Goal: Task Accomplishment & Management: Complete application form

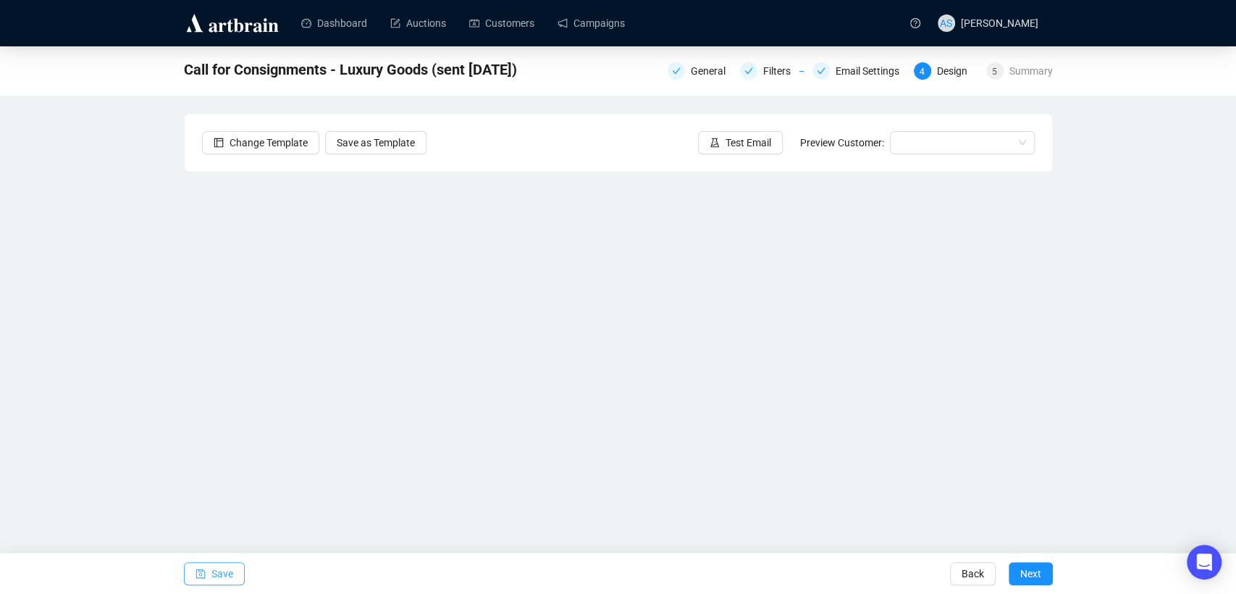
click at [220, 570] on span "Save" at bounding box center [222, 573] width 22 height 41
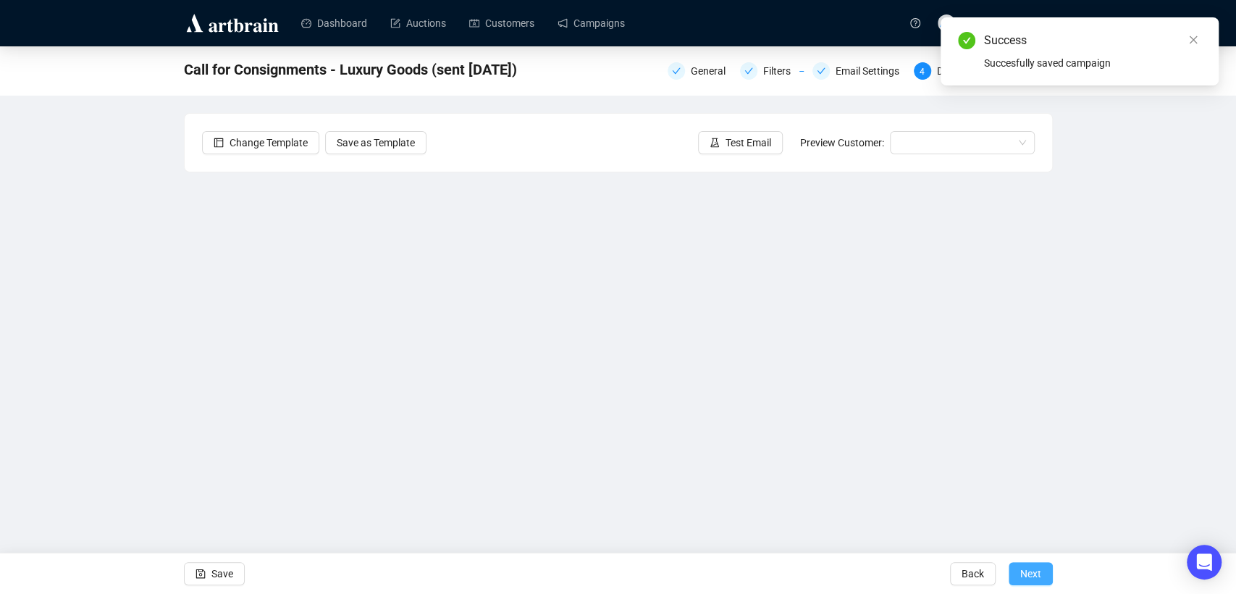
click at [1024, 574] on span "Next" at bounding box center [1030, 573] width 21 height 41
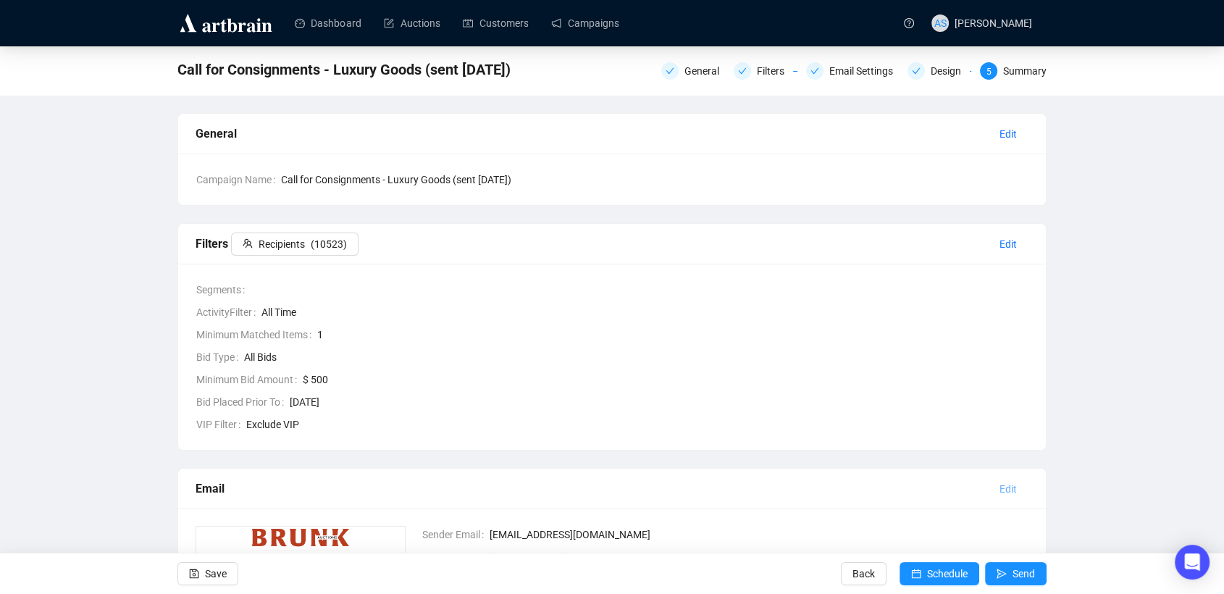
click at [1010, 484] on span "Edit" at bounding box center [1007, 489] width 17 height 16
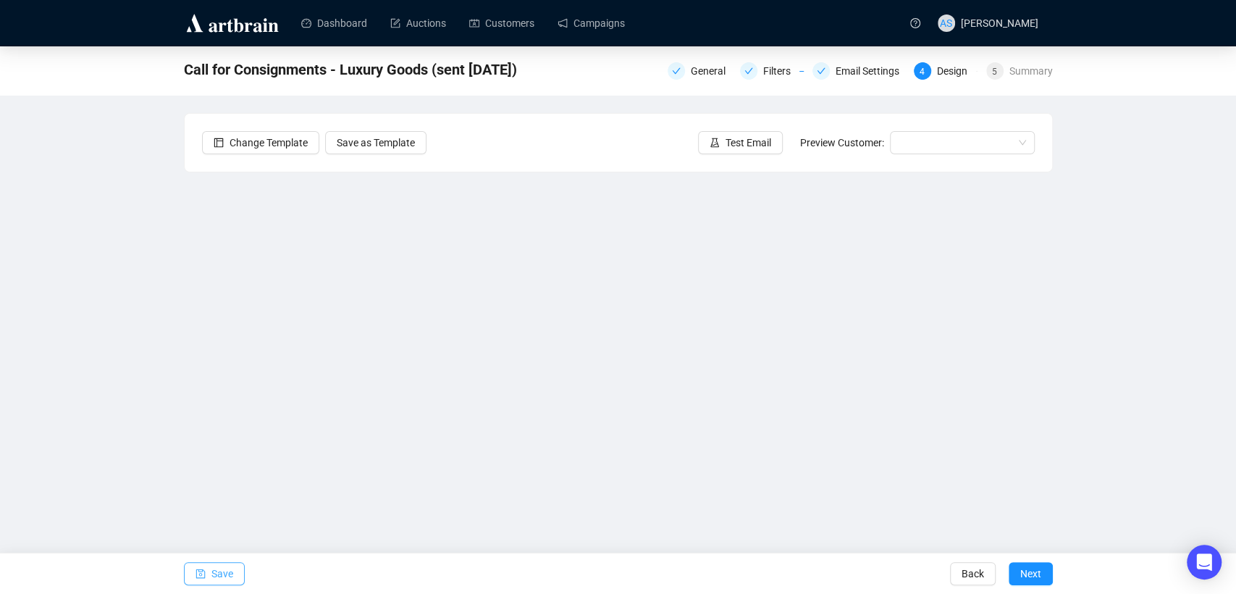
click at [226, 578] on span "Save" at bounding box center [222, 573] width 22 height 41
click at [744, 149] on span "Test Email" at bounding box center [748, 143] width 46 height 16
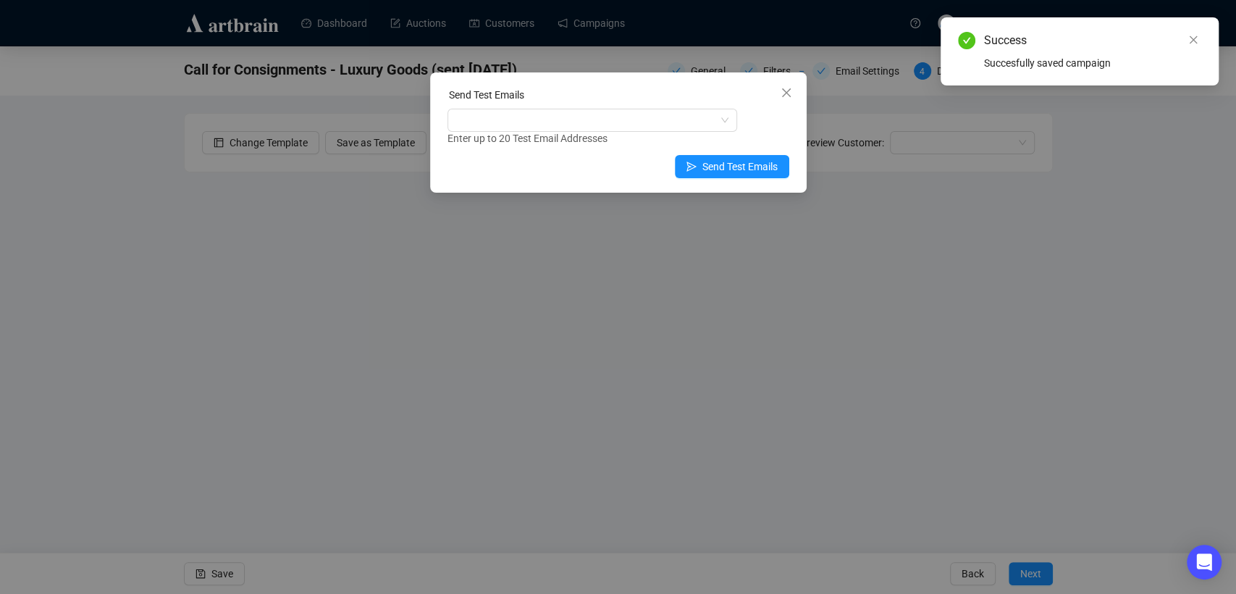
click at [571, 134] on div "Enter up to 20 Test Email Addresses" at bounding box center [618, 138] width 342 height 17
click at [565, 124] on div at bounding box center [584, 120] width 269 height 20
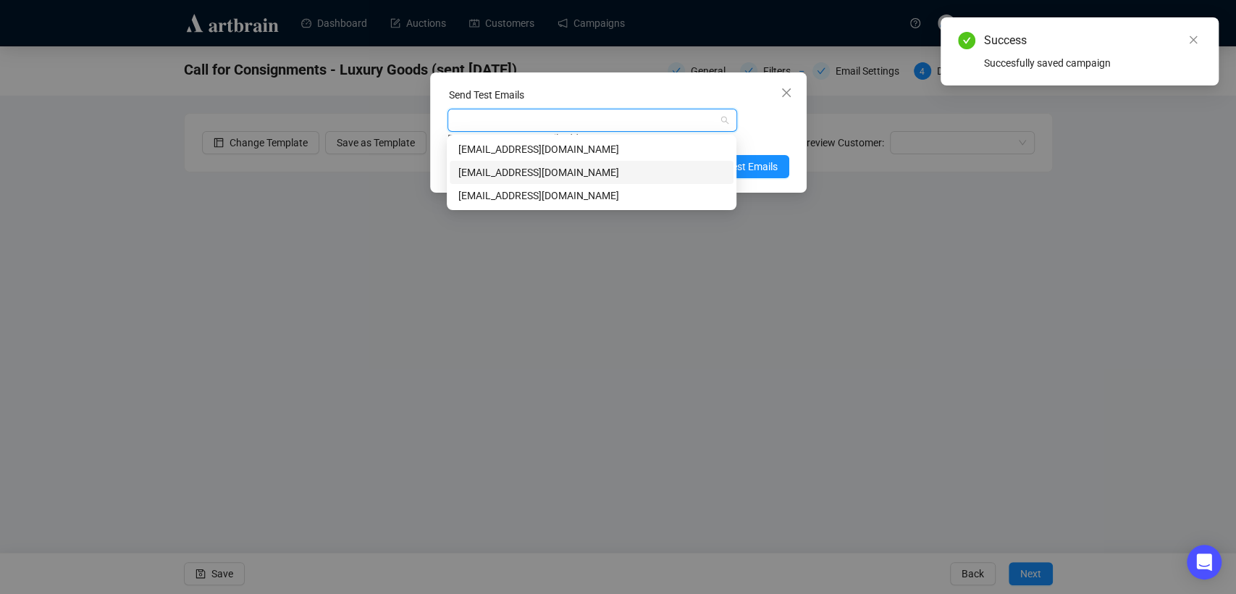
click at [549, 166] on div "[EMAIL_ADDRESS][DOMAIN_NAME]" at bounding box center [591, 172] width 266 height 16
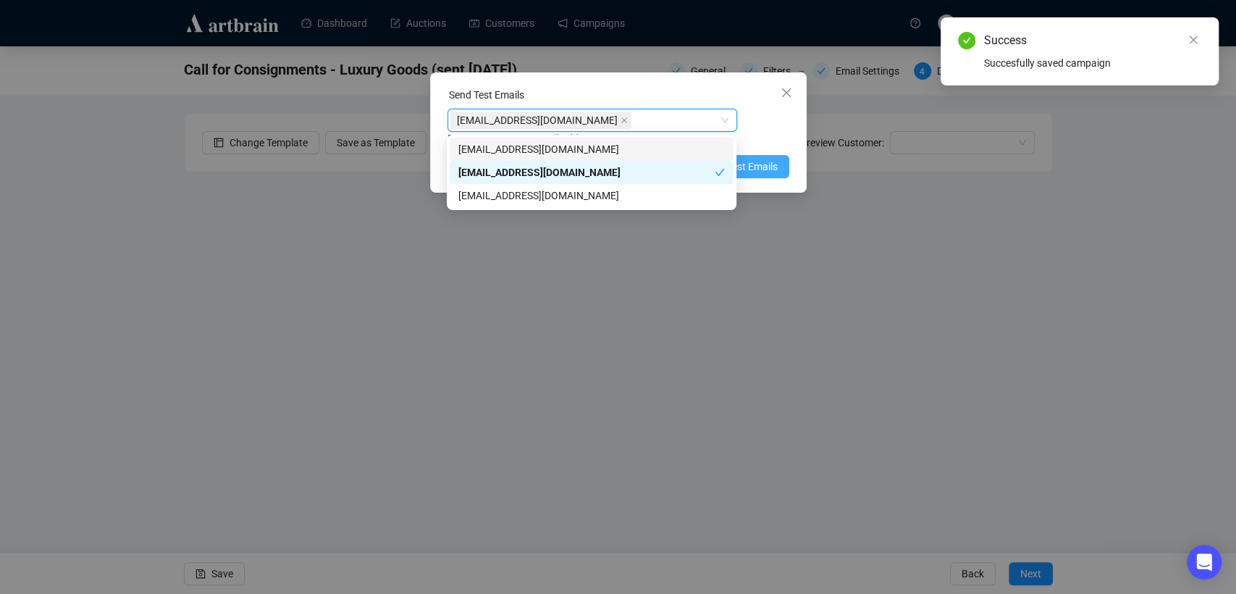
click at [766, 164] on span "Send Test Emails" at bounding box center [739, 167] width 75 height 16
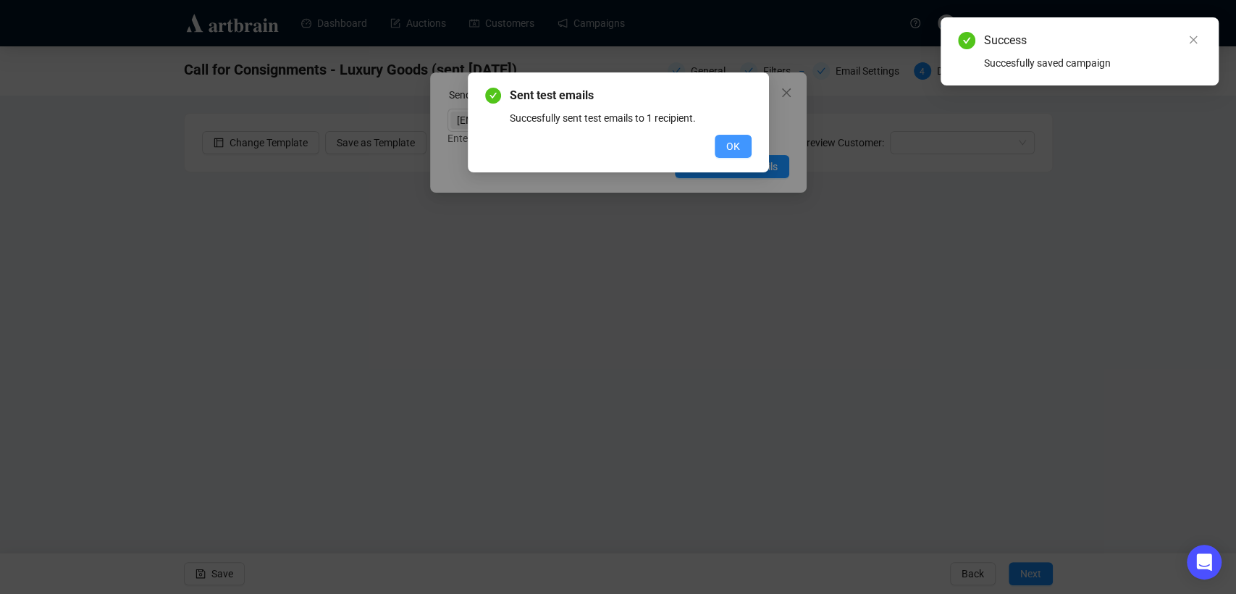
click at [744, 143] on button "OK" at bounding box center [733, 146] width 37 height 23
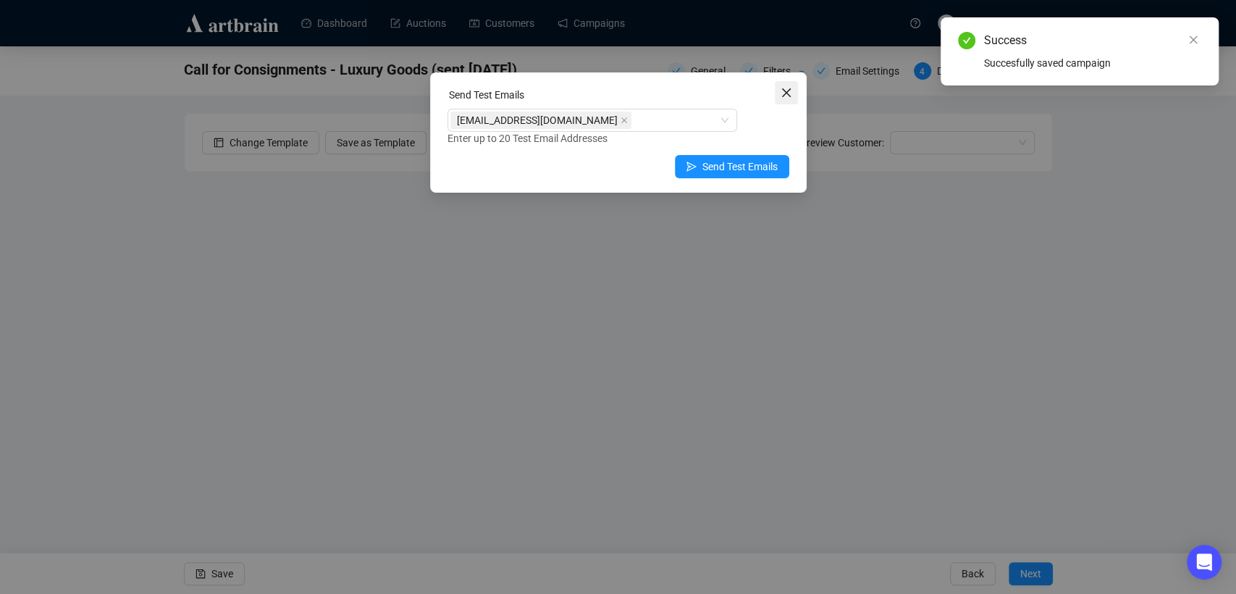
click at [791, 99] on button "Close" at bounding box center [786, 92] width 23 height 23
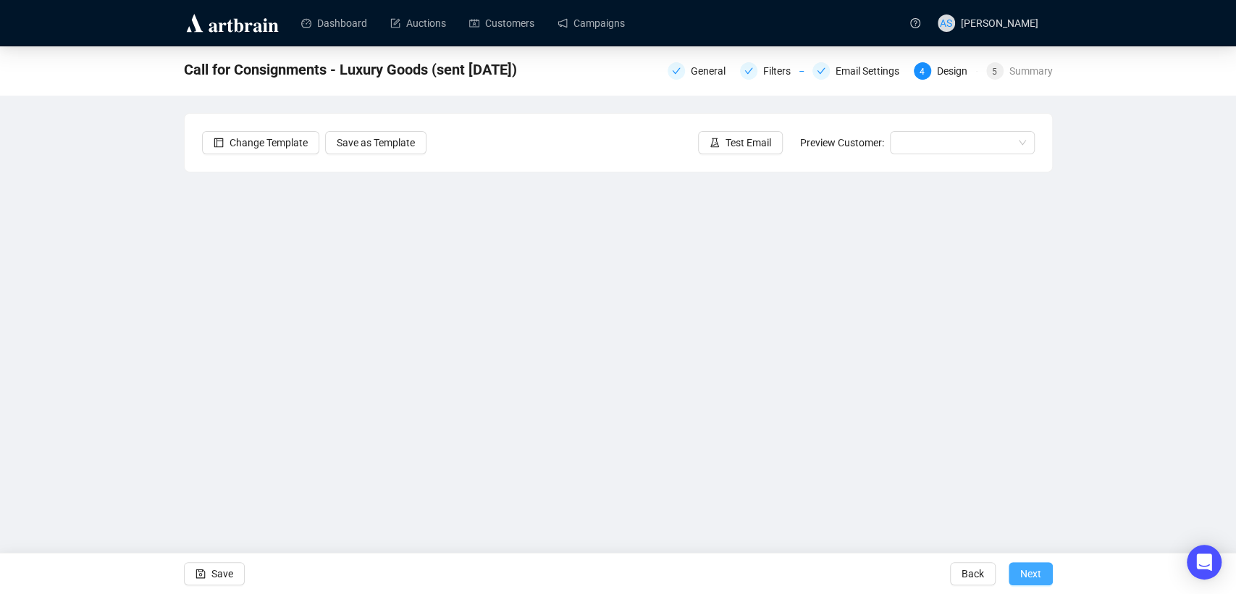
click at [1033, 568] on span "Next" at bounding box center [1030, 573] width 21 height 41
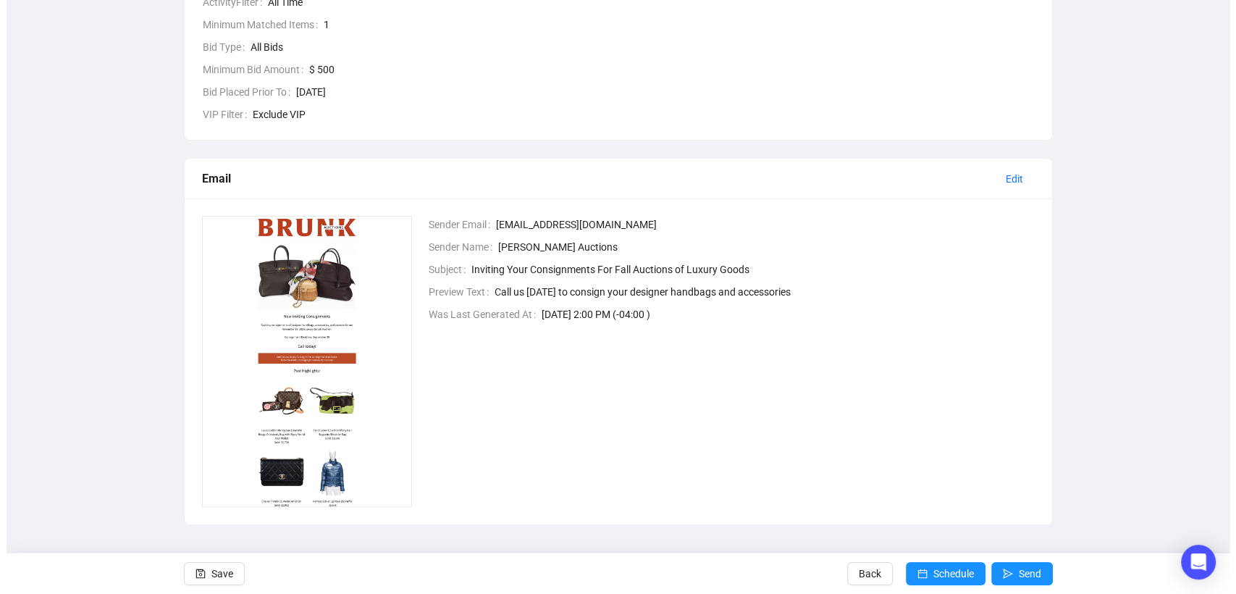
scroll to position [313, 0]
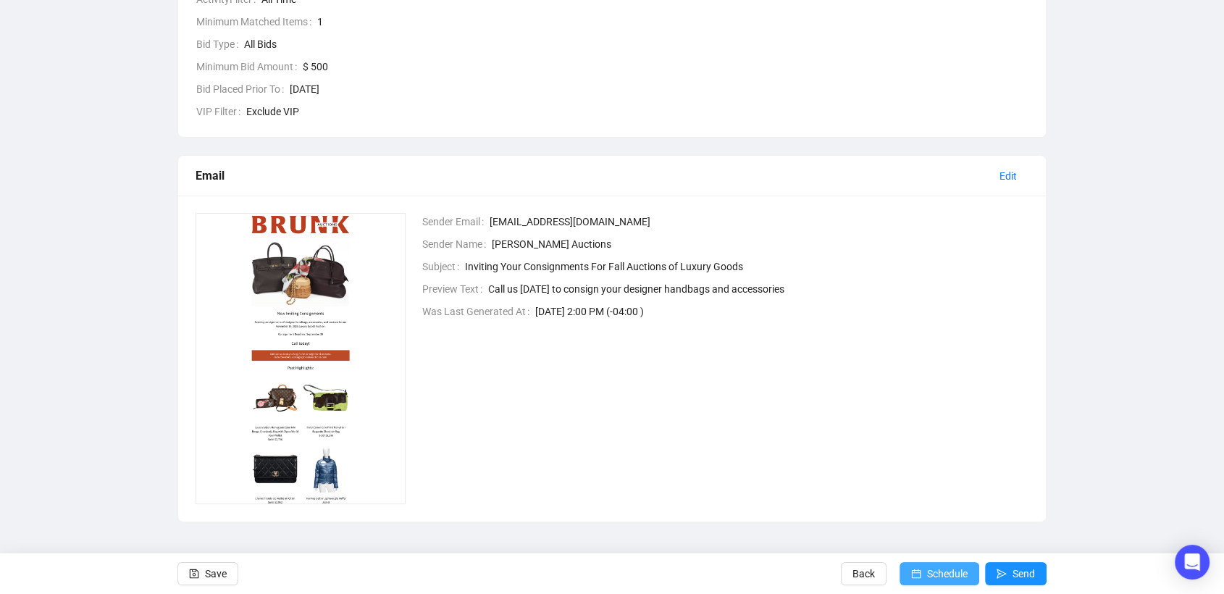
click at [933, 572] on span "Schedule" at bounding box center [947, 573] width 41 height 41
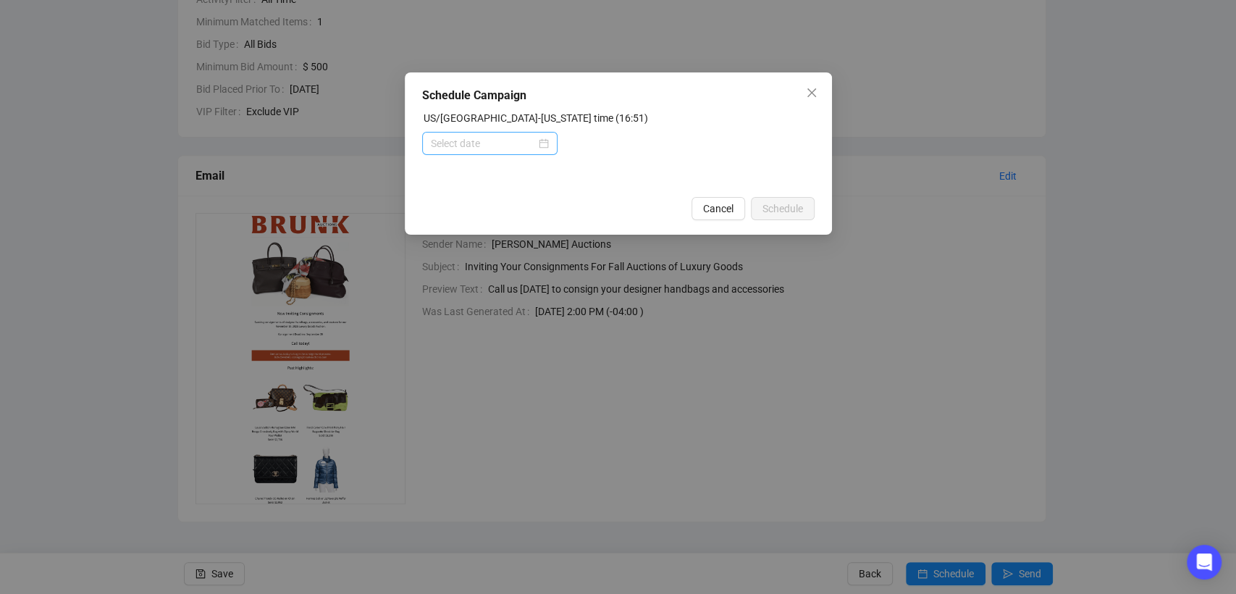
click at [546, 140] on div at bounding box center [490, 143] width 118 height 16
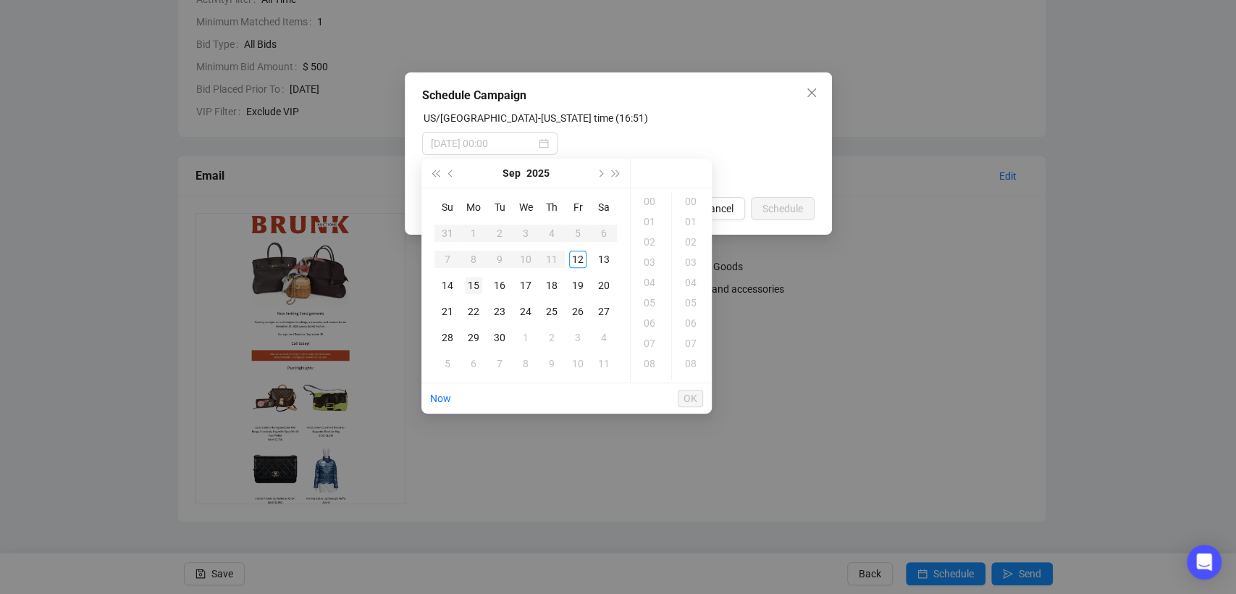
click at [475, 285] on div "15" at bounding box center [473, 285] width 17 height 17
click at [653, 363] on div "08" at bounding box center [650, 363] width 35 height 20
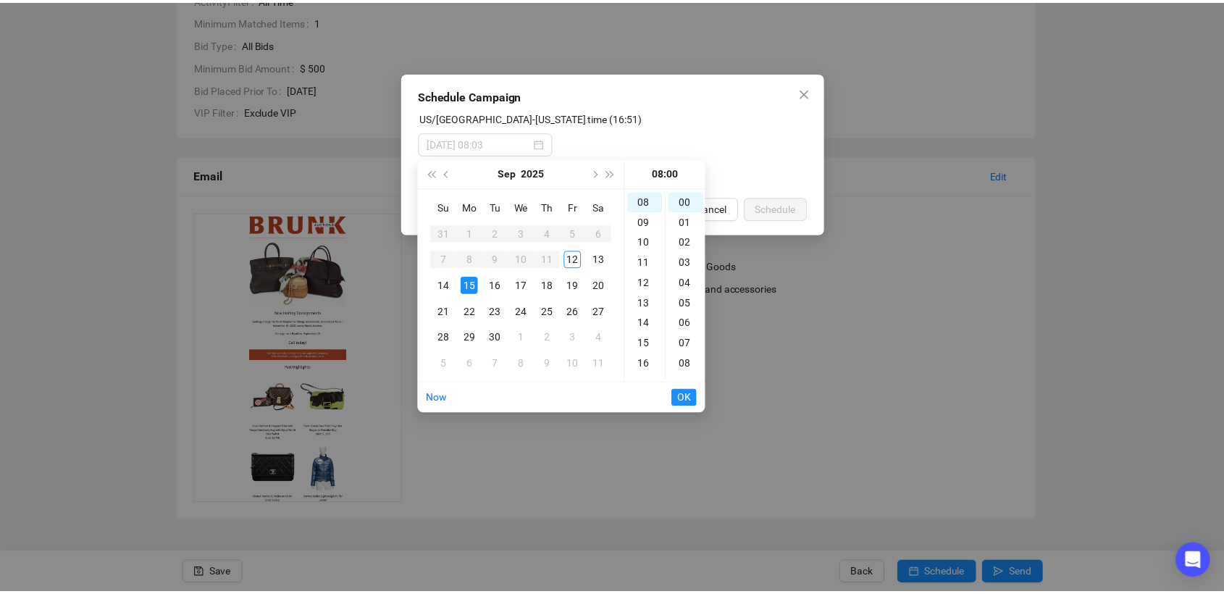
scroll to position [162, 0]
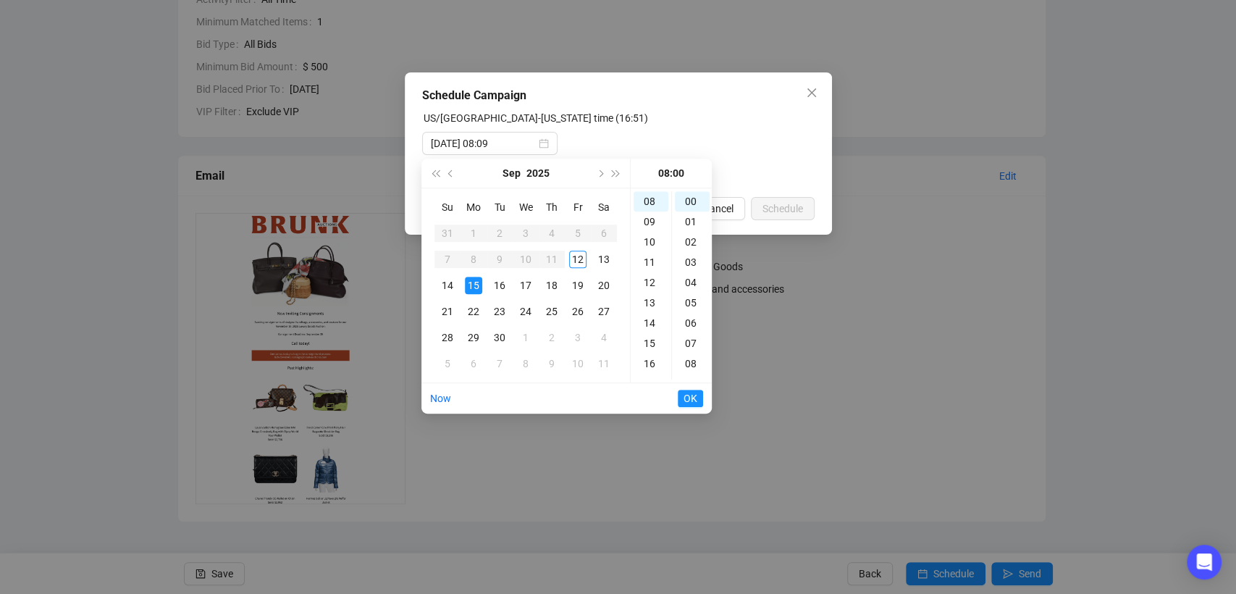
type input "[DATE] 08:00"
click at [688, 400] on span "OK" at bounding box center [690, 398] width 14 height 28
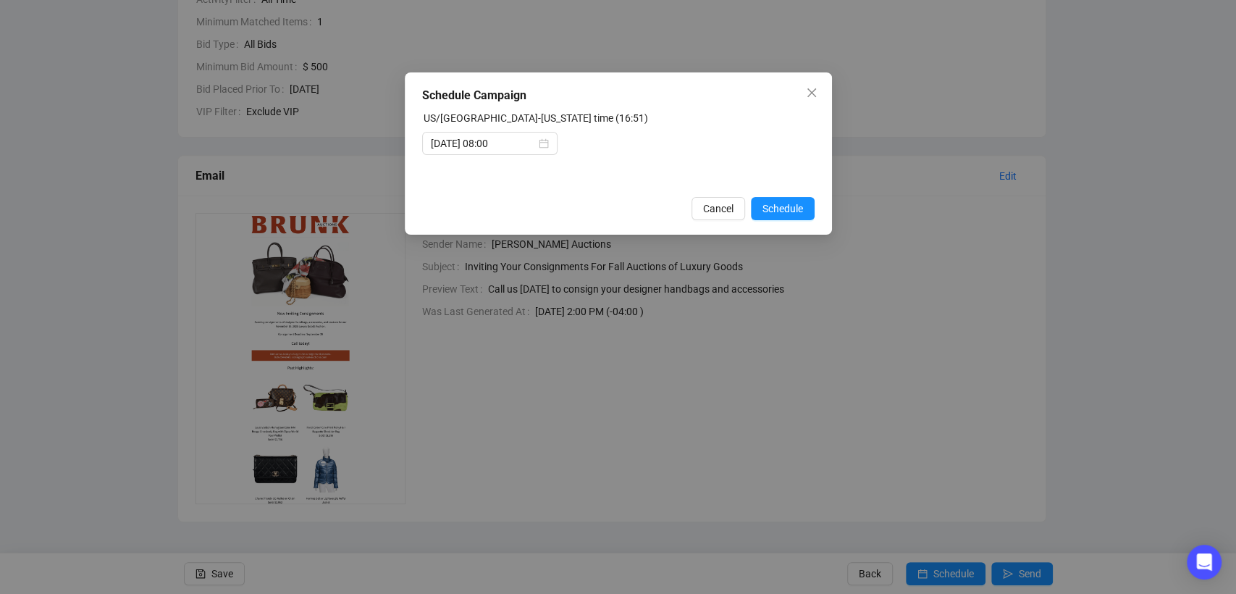
drag, startPoint x: 778, startPoint y: 209, endPoint x: 742, endPoint y: 248, distance: 53.3
click at [778, 210] on span "Schedule" at bounding box center [782, 209] width 41 height 16
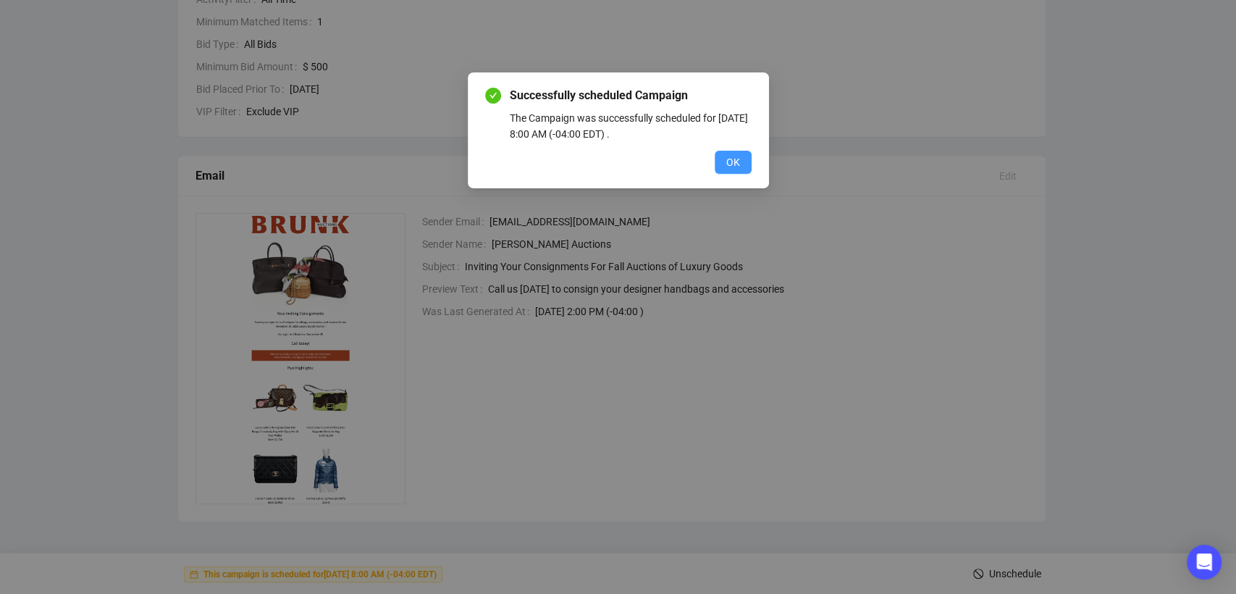
click at [733, 167] on span "OK" at bounding box center [733, 162] width 14 height 16
